Goal: Information Seeking & Learning: Understand process/instructions

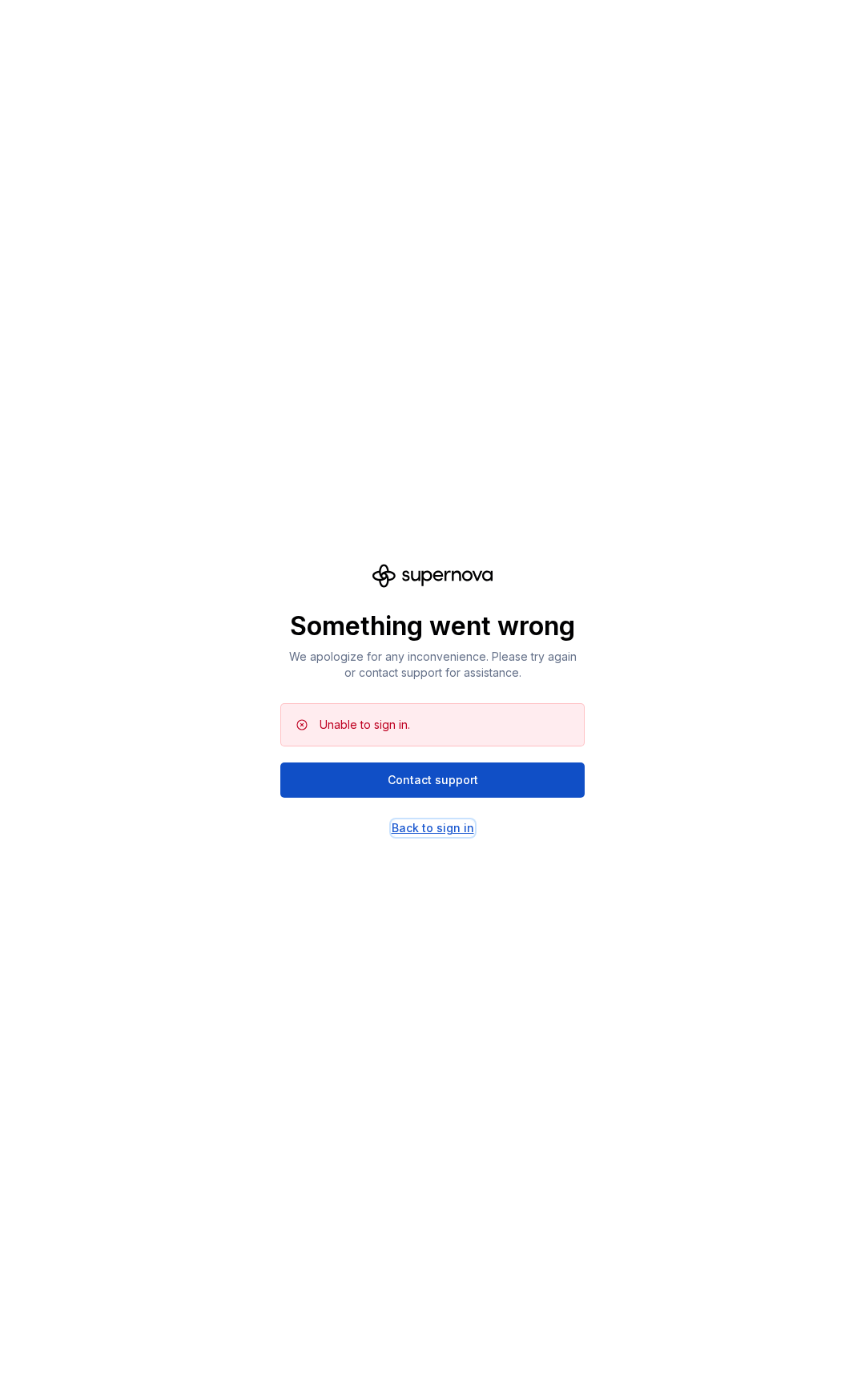
click at [419, 832] on div "Back to sign in" at bounding box center [432, 828] width 83 height 16
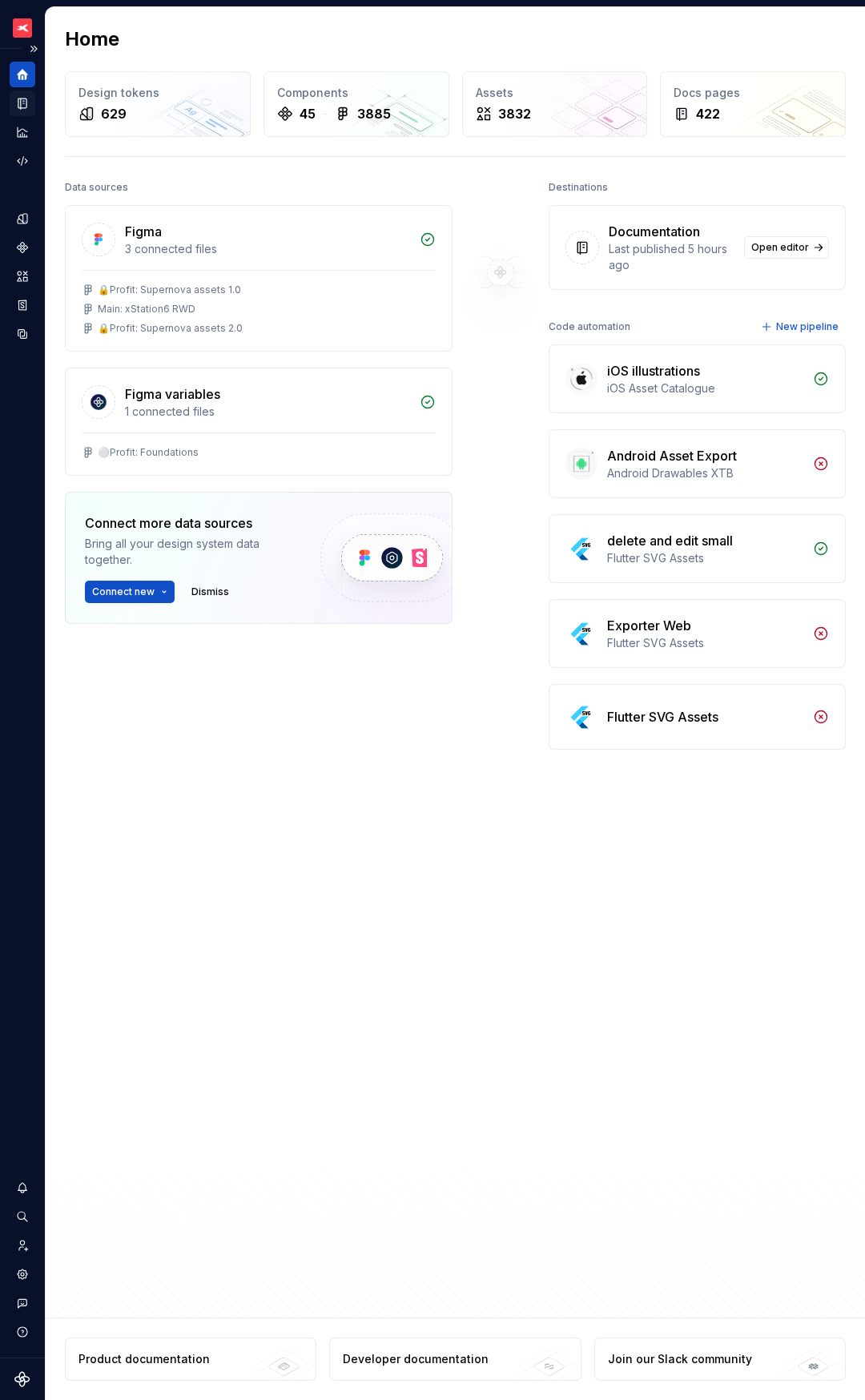
click at [24, 105] on icon "Documentation" at bounding box center [24, 104] width 6 height 9
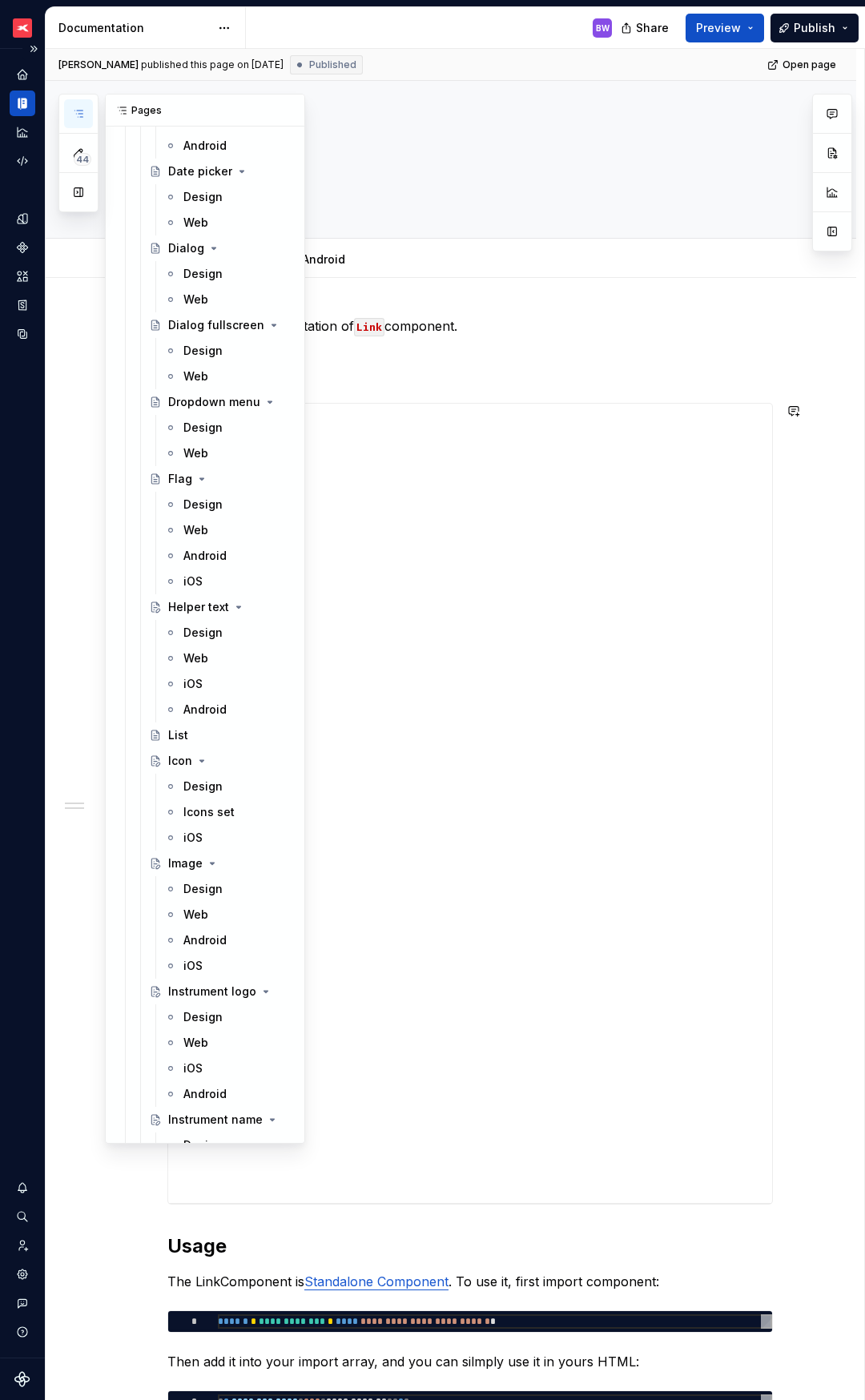
scroll to position [5085, 0]
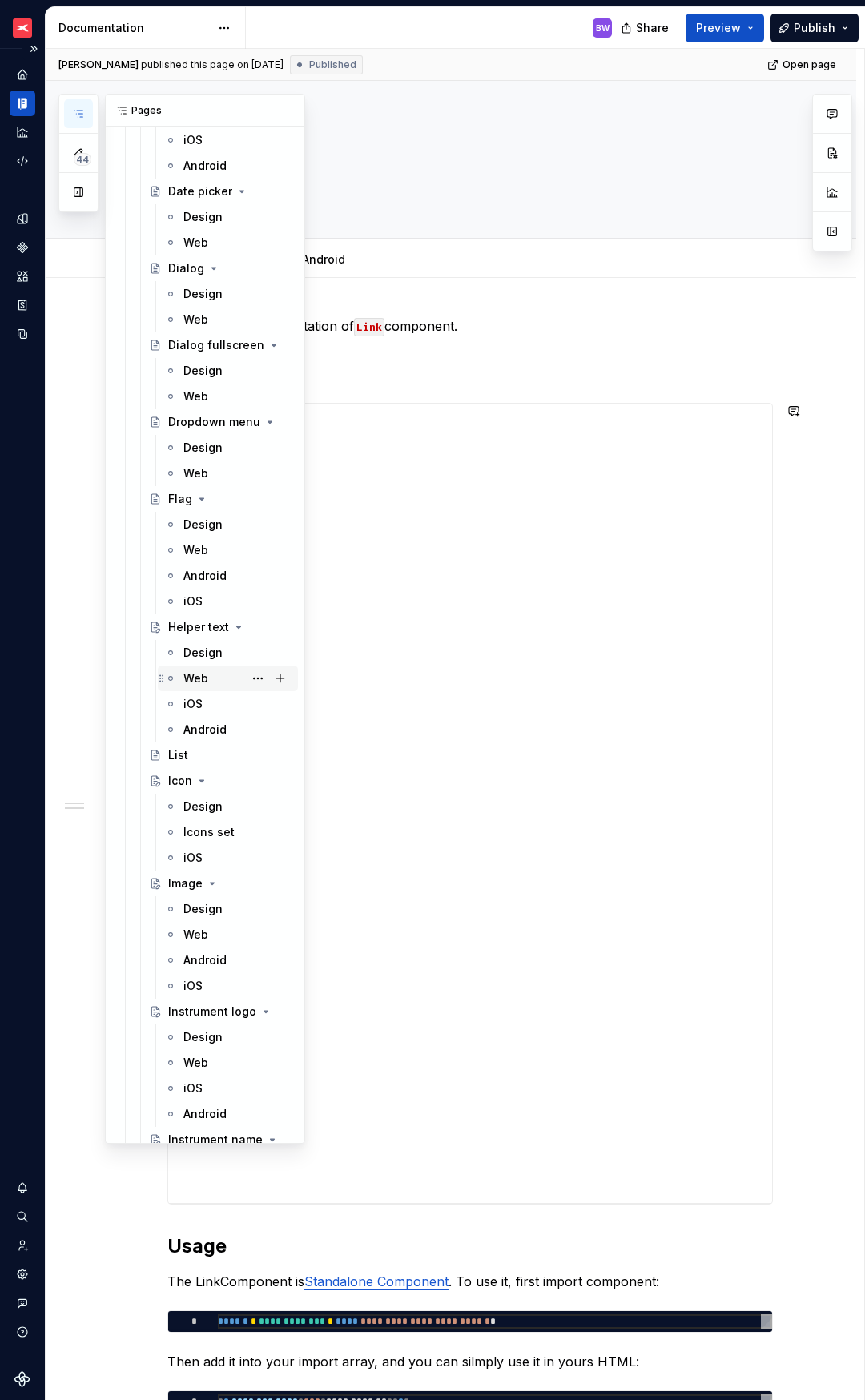
click at [199, 680] on div "Web" at bounding box center [195, 678] width 24 height 16
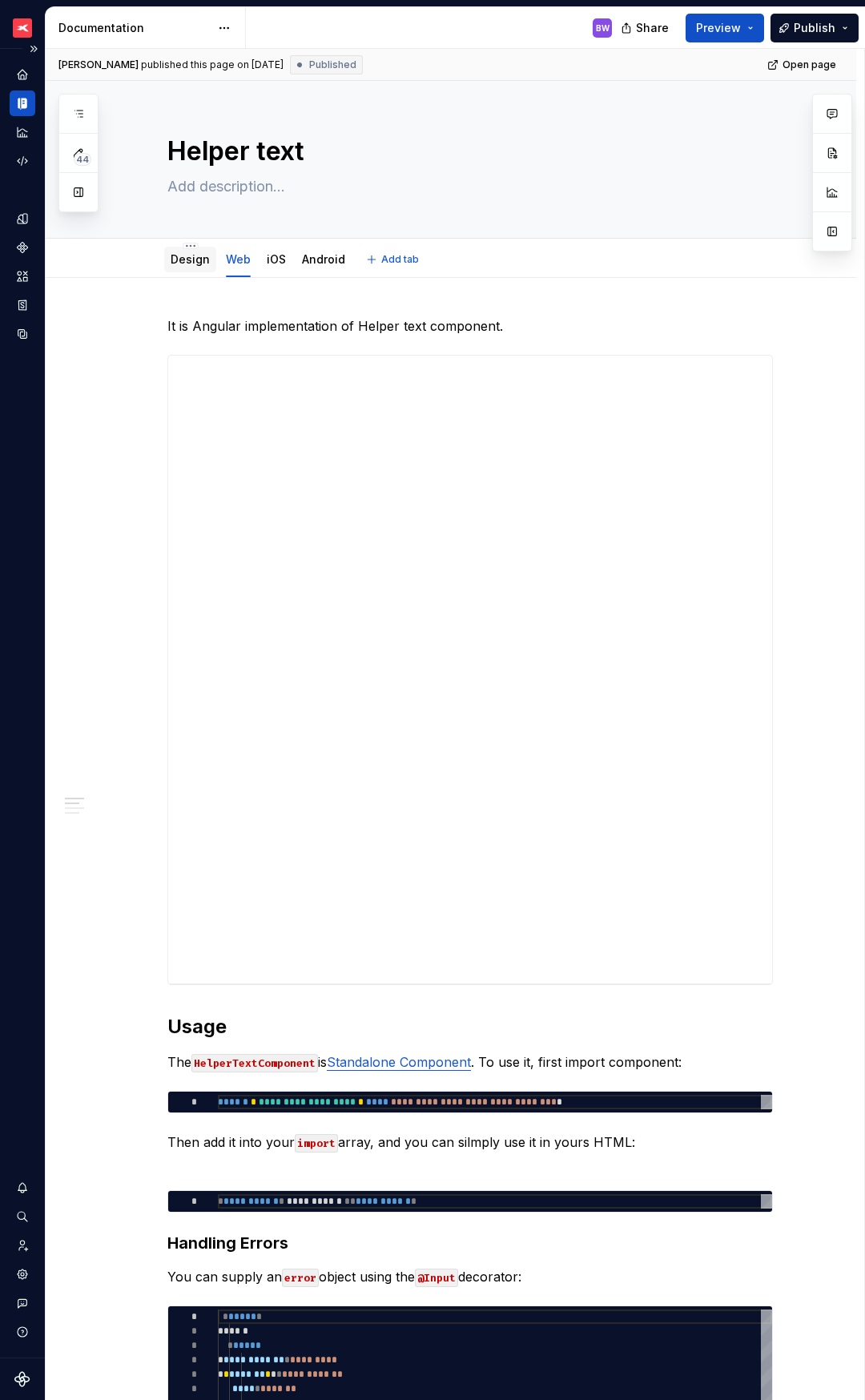
click at [168, 262] on div "Design" at bounding box center [190, 259] width 52 height 25
click at [193, 262] on link "Design" at bounding box center [190, 259] width 39 height 14
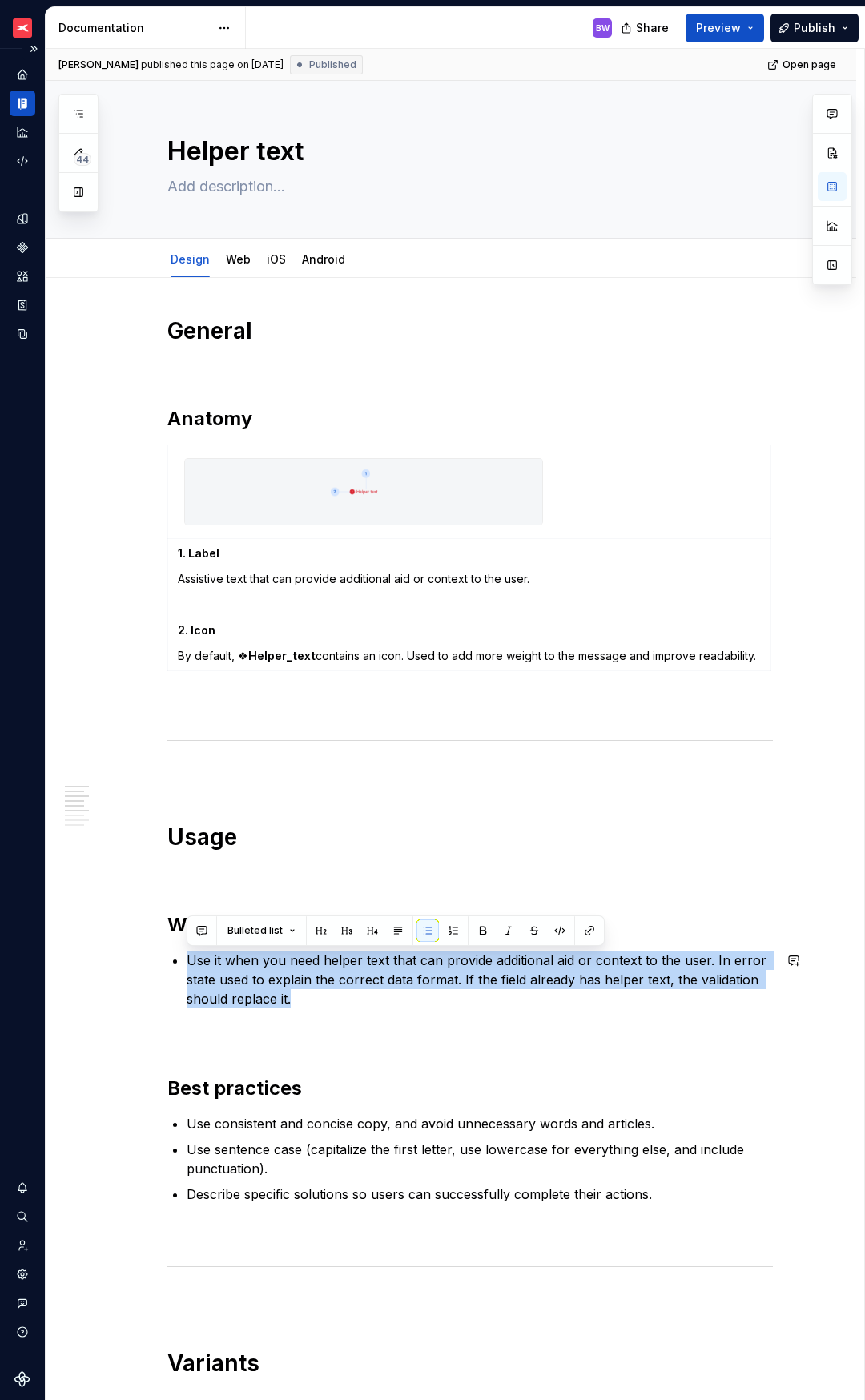
drag, startPoint x: 189, startPoint y: 960, endPoint x: 301, endPoint y: 1001, distance: 119.3
click at [301, 1001] on p "Use it when you need helper text that can provide additional aid or context to …" at bounding box center [480, 980] width 587 height 58
copy p "Use it when you need helper text that can provide additional aid or context to …"
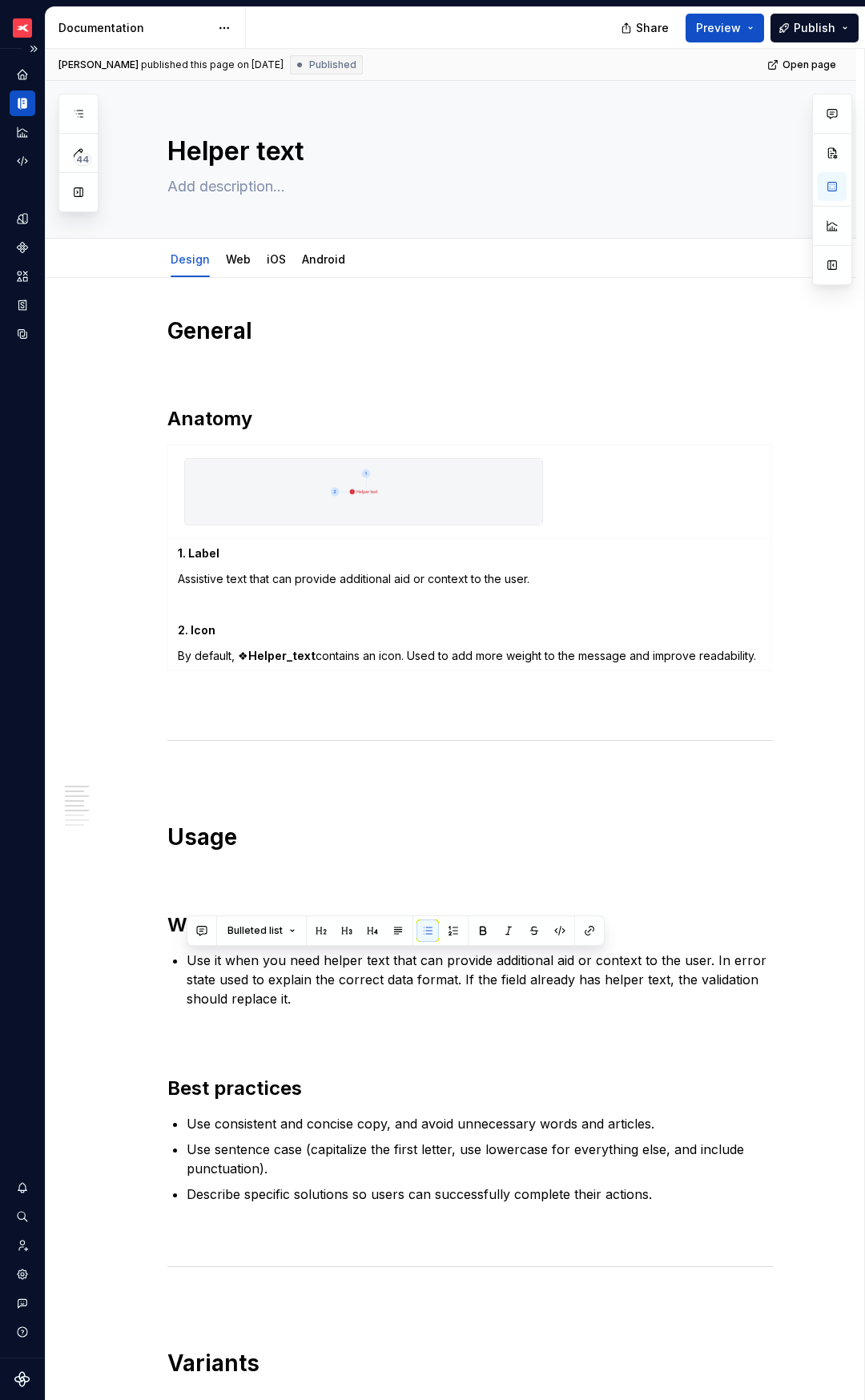
type textarea "*"
